Goal: Task Accomplishment & Management: Manage account settings

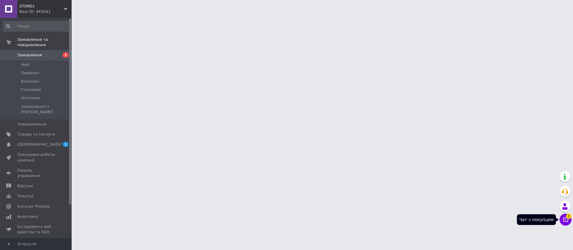
click at [565, 218] on icon at bounding box center [566, 220] width 6 height 6
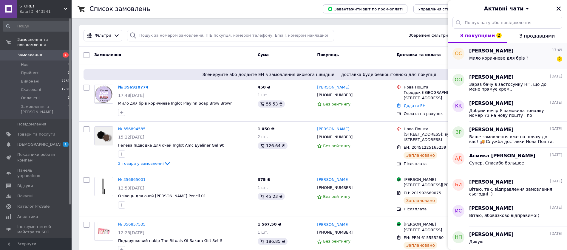
click at [479, 54] on span "[PERSON_NAME]" at bounding box center [491, 51] width 44 height 7
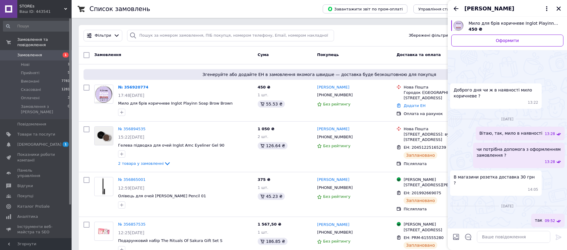
scroll to position [155, 0]
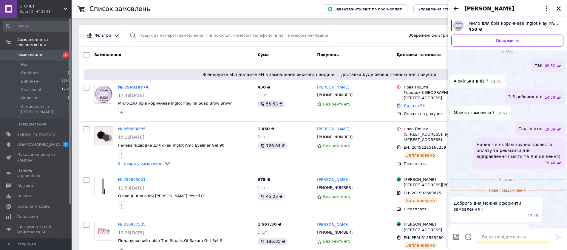
click at [489, 234] on textarea at bounding box center [513, 237] width 73 height 12
type textarea "вітаю, так, звісно"
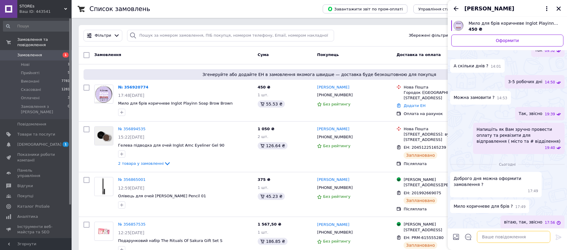
scroll to position [146, 0]
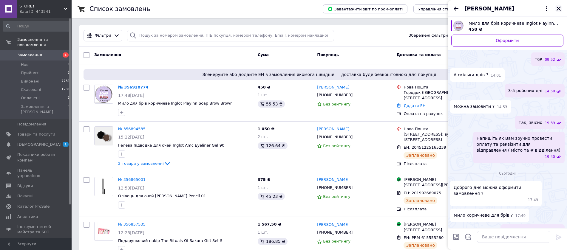
click at [558, 7] on icon "Закрити" at bounding box center [558, 8] width 5 height 5
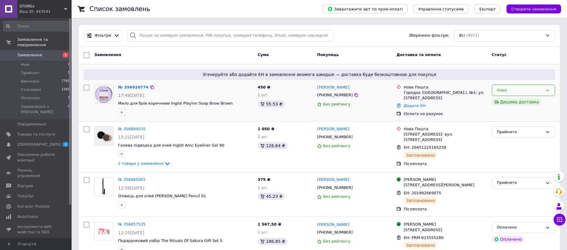
click at [549, 91] on icon at bounding box center [548, 90] width 5 height 5
click at [508, 102] on li "Прийнято" at bounding box center [523, 102] width 63 height 11
click at [132, 86] on link "№ 356920774" at bounding box center [133, 87] width 30 height 4
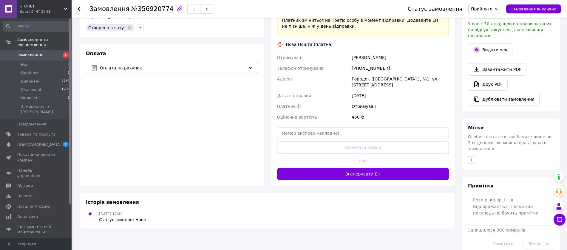
scroll to position [180, 0]
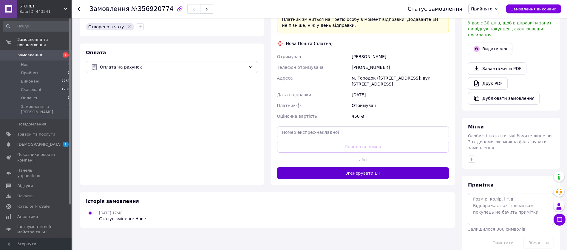
click at [352, 173] on button "Згенерувати ЕН" at bounding box center [363, 173] width 172 height 12
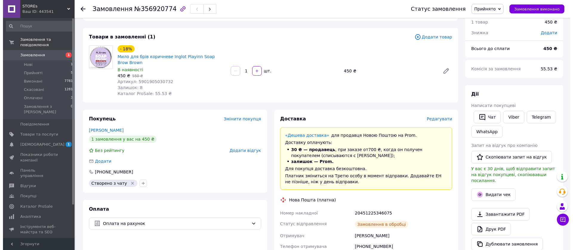
scroll to position [0, 0]
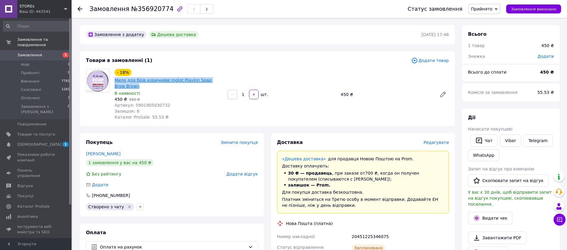
drag, startPoint x: 131, startPoint y: 88, endPoint x: 115, endPoint y: 79, distance: 18.0
click at [115, 79] on span "Мило для брів коричневе Inglot Playinn Soap Brow Brown" at bounding box center [169, 83] width 108 height 12
copy link "Мило для брів коричневе Inglot Playinn Soap Brow Brown"
click at [370, 232] on div "20451225346075" at bounding box center [401, 237] width 100 height 11
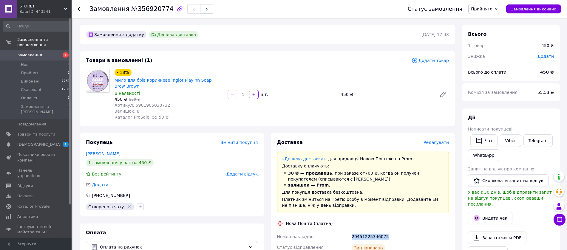
copy div "20451225346075"
click at [79, 7] on icon at bounding box center [80, 9] width 5 height 5
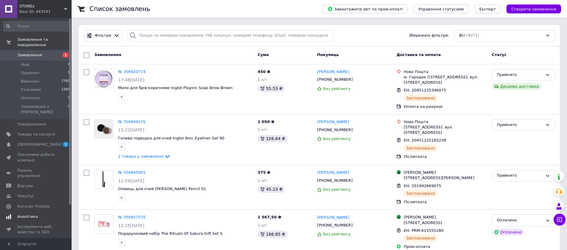
click at [39, 142] on span "[DEMOGRAPHIC_DATA]" at bounding box center [36, 144] width 38 height 5
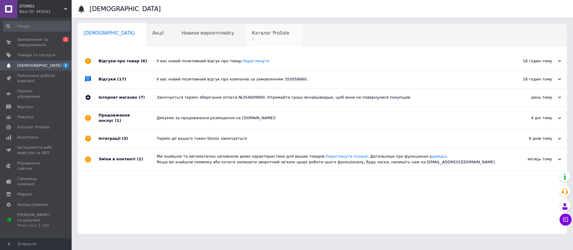
click at [252, 34] on span "Каталог ProSale" at bounding box center [270, 32] width 37 height 5
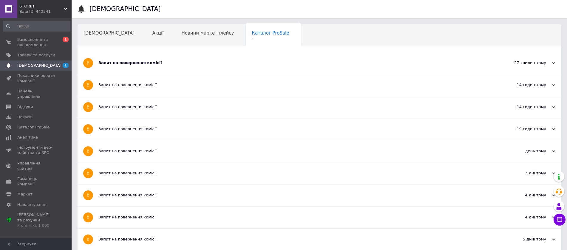
click at [130, 61] on div "Запит на повернення комісії" at bounding box center [296, 62] width 397 height 5
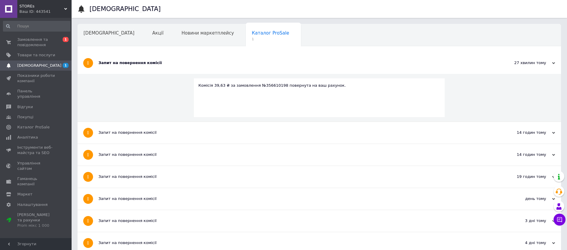
click at [262, 85] on div "Комісія 39,63 ₴ за замовлення №356610198 повернута на ваш рахунок." at bounding box center [319, 85] width 242 height 5
copy div "356610198"
click at [35, 42] on span "Замовлення та повідомлення" at bounding box center [36, 42] width 38 height 11
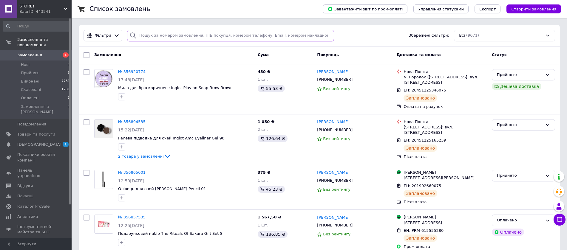
click at [148, 36] on input "search" at bounding box center [230, 36] width 207 height 12
paste input "356610198"
type input "356610198"
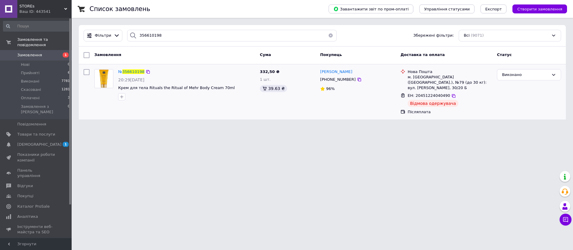
click at [436, 93] on span "ЕН: 20451224040490" at bounding box center [429, 95] width 42 height 4
copy span "20451224040490"
